Goal: Transaction & Acquisition: Purchase product/service

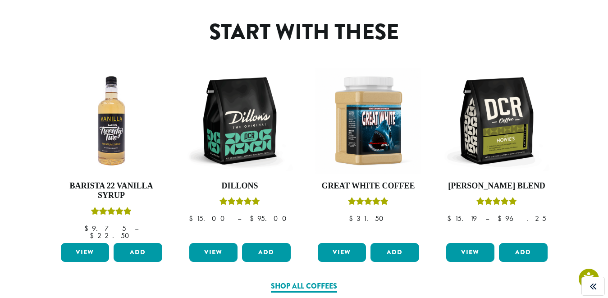
scroll to position [385, 0]
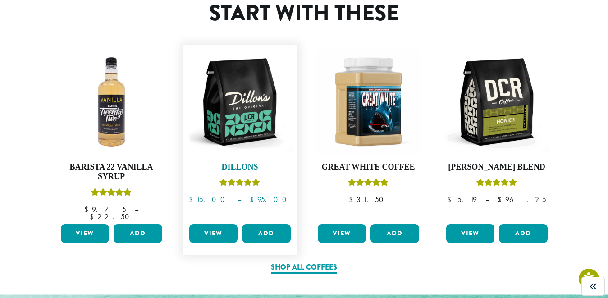
click at [240, 128] on img at bounding box center [240, 102] width 106 height 106
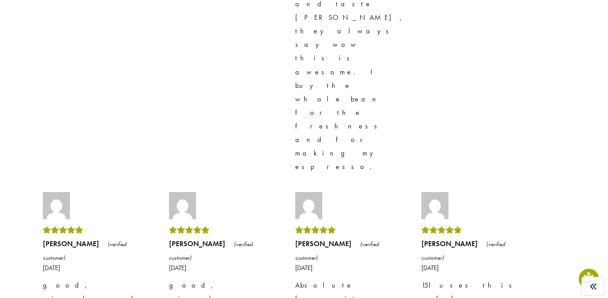
scroll to position [2608, 0]
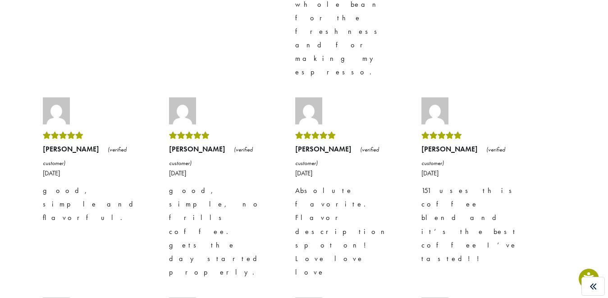
drag, startPoint x: 37, startPoint y: 215, endPoint x: 102, endPoint y: 243, distance: 71.1
drag, startPoint x: 192, startPoint y: 223, endPoint x: 200, endPoint y: 218, distance: 9.1
drag, startPoint x: 234, startPoint y: 217, endPoint x: 260, endPoint y: 218, distance: 26.2
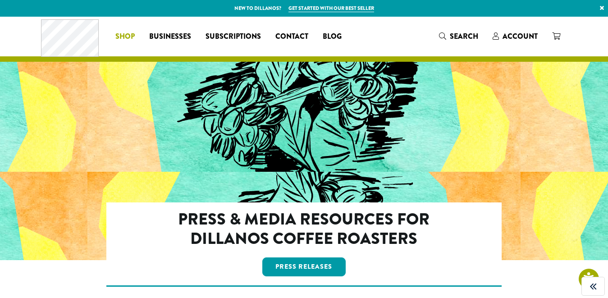
click at [127, 34] on li "Coffee All Coffees Best Sellers Blends Single Origins Dillanos Limited Organic …" at bounding box center [125, 36] width 34 height 14
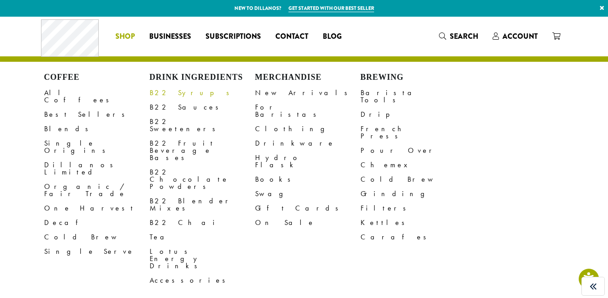
click at [163, 97] on link "B22 Syrups" at bounding box center [202, 93] width 105 height 14
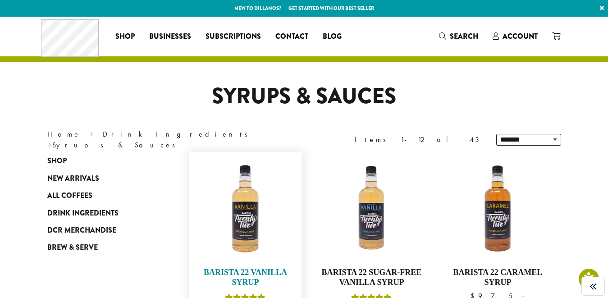
click at [251, 229] on img at bounding box center [245, 209] width 104 height 104
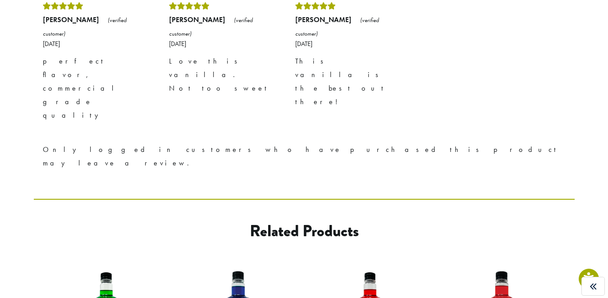
scroll to position [747, 0]
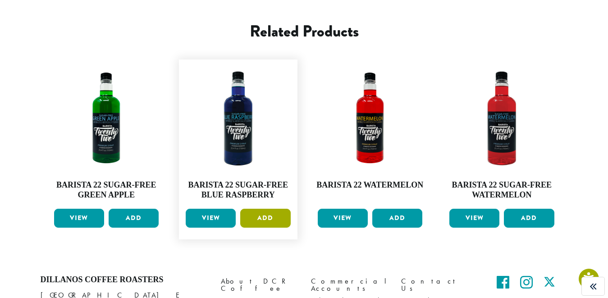
click at [262, 209] on button "Add" at bounding box center [265, 218] width 50 height 19
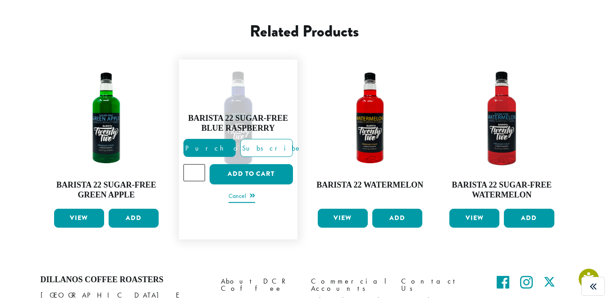
click at [242, 190] on link "Cancel" at bounding box center [241, 196] width 27 height 13
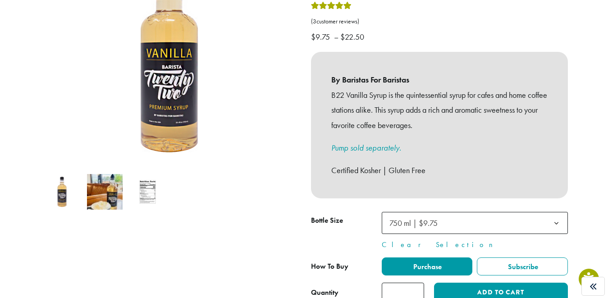
scroll to position [167, 0]
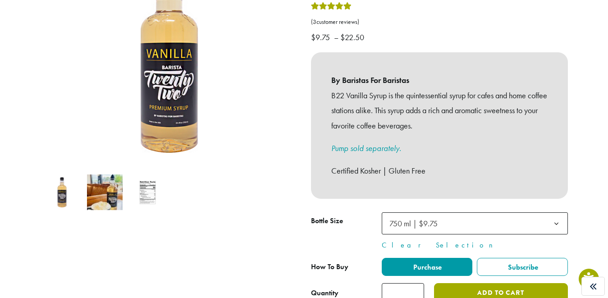
click at [495, 283] on button "Add to cart" at bounding box center [500, 293] width 133 height 20
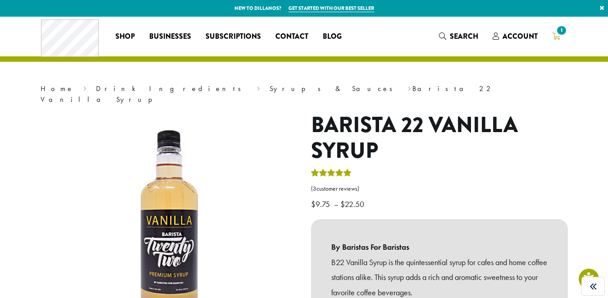
click at [554, 39] on icon "1" at bounding box center [556, 35] width 8 height 7
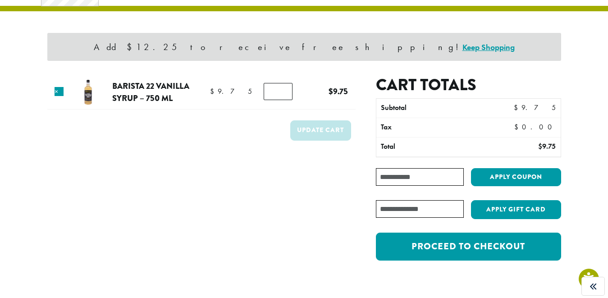
scroll to position [71, 0]
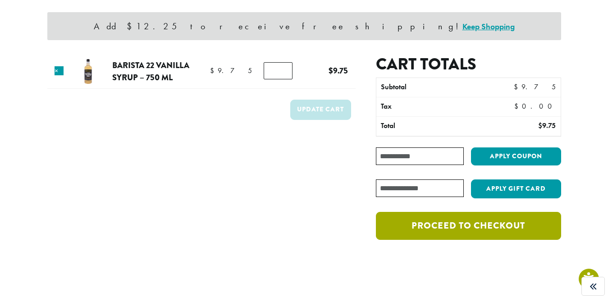
click at [466, 224] on link "Proceed to checkout" at bounding box center [468, 226] width 185 height 28
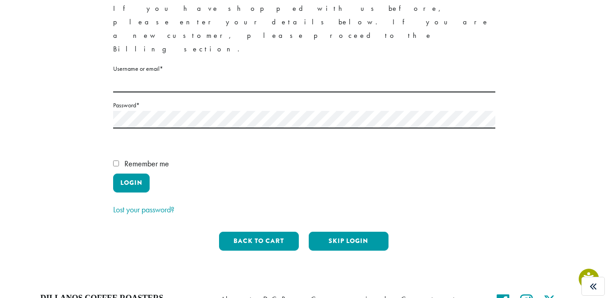
scroll to position [143, 0]
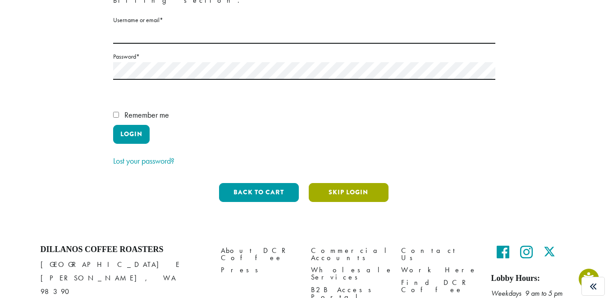
click at [343, 183] on button "Skip Login" at bounding box center [349, 192] width 80 height 19
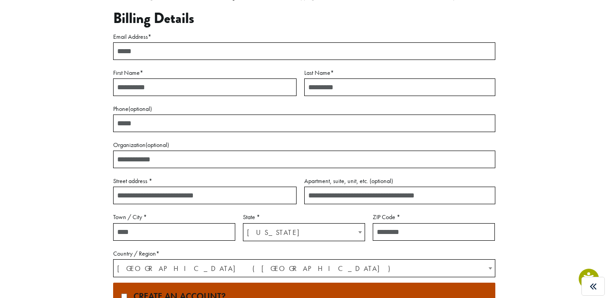
scroll to position [98, 0]
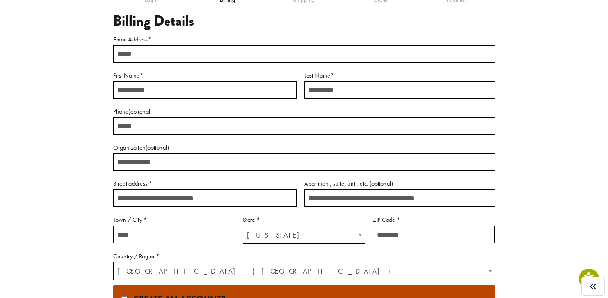
click at [185, 50] on input "Email Address *" at bounding box center [304, 54] width 382 height 18
type input "**********"
click at [166, 93] on input "First Name *" at bounding box center [204, 90] width 183 height 18
type input "*****"
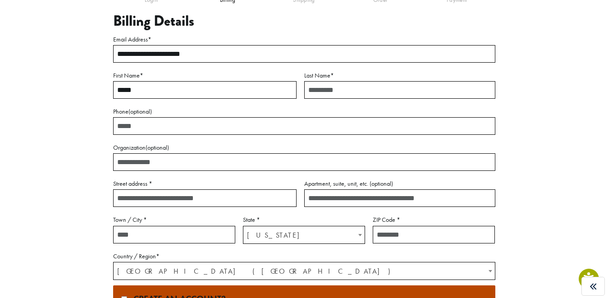
type input "*****"
type input "**********"
type input "*********"
select select "**"
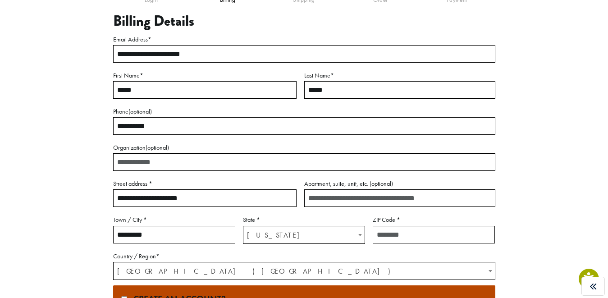
type input "*****"
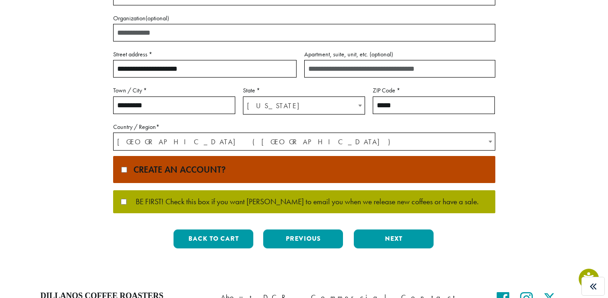
scroll to position [277, 0]
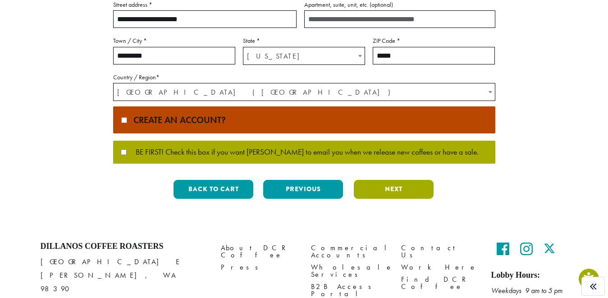
click at [370, 186] on button "Next" at bounding box center [394, 189] width 80 height 19
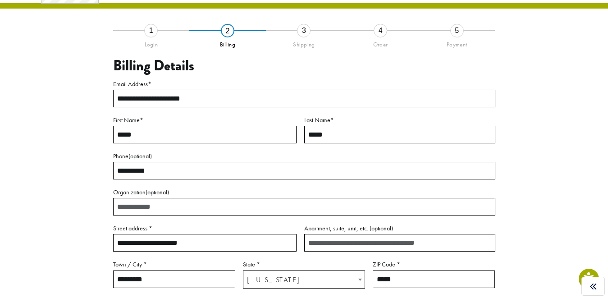
scroll to position [51, 0]
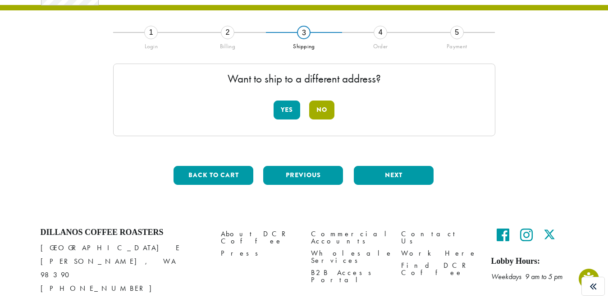
click at [325, 115] on button "No" at bounding box center [321, 109] width 25 height 19
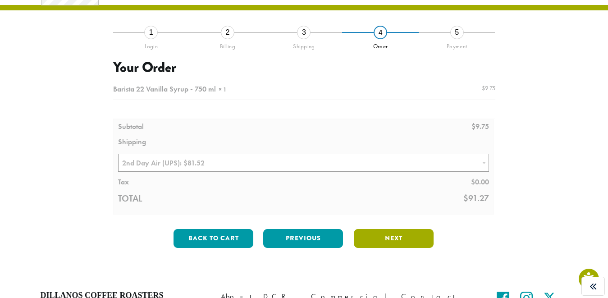
click at [427, 238] on button "Next" at bounding box center [394, 238] width 80 height 19
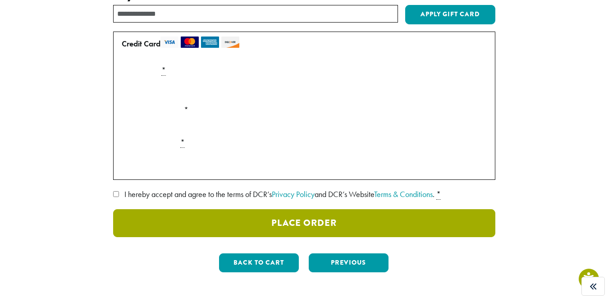
scroll to position [128, 0]
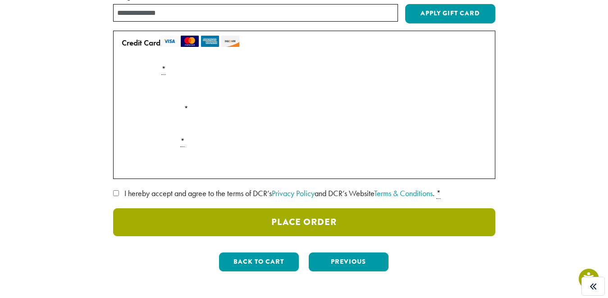
click at [264, 223] on button "Place Order" at bounding box center [304, 222] width 382 height 28
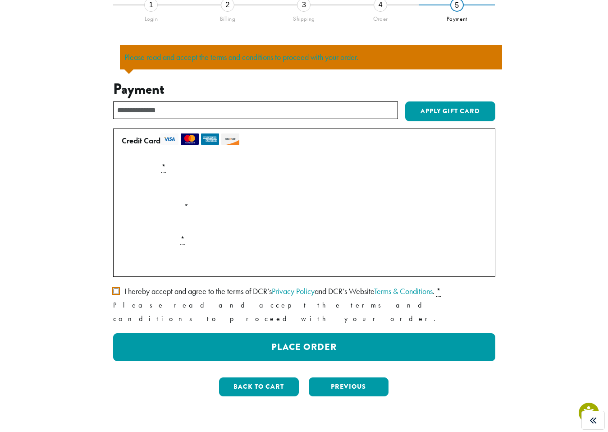
scroll to position [0, 0]
